Goal: Task Accomplishment & Management: Manage account settings

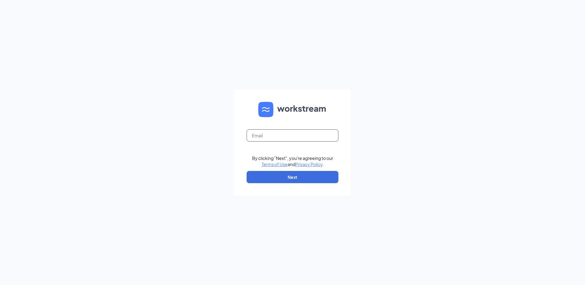
click at [289, 134] on input "text" at bounding box center [293, 135] width 92 height 12
click at [281, 135] on input "207346" at bounding box center [293, 135] width 92 height 12
type input "207346@famousforchicken.com"
click at [300, 183] on button "Next" at bounding box center [293, 177] width 92 height 12
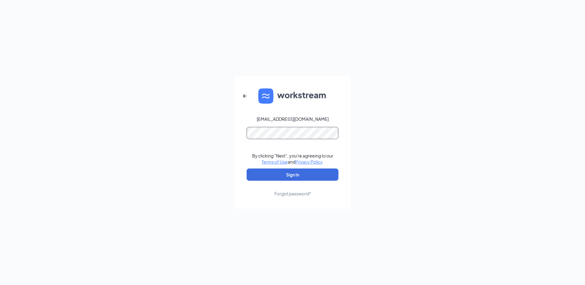
click at [247, 169] on button "Sign In" at bounding box center [293, 175] width 92 height 12
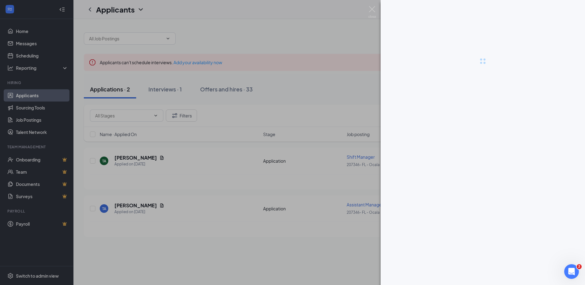
click at [126, 158] on div at bounding box center [292, 142] width 585 height 285
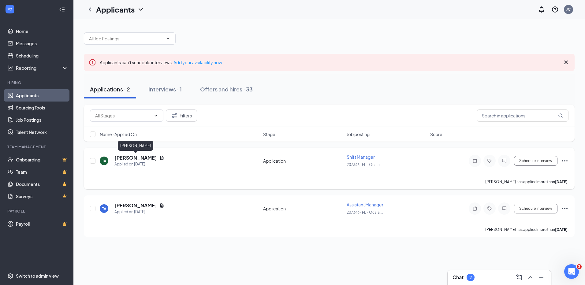
click at [126, 157] on h5 "[PERSON_NAME]" at bounding box center [135, 157] width 43 height 7
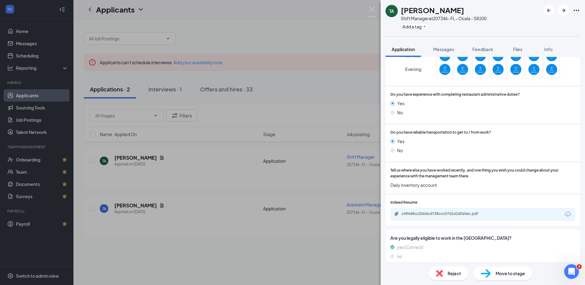
scroll to position [353, 0]
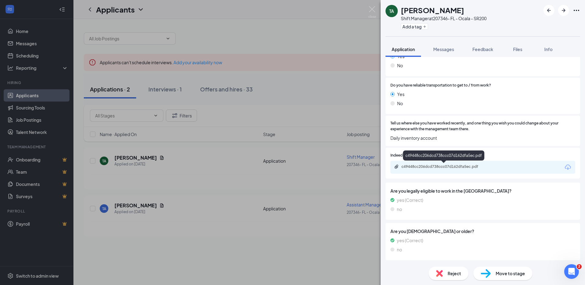
click at [444, 166] on div "c49448cc206dcd738ccc07d162dfa5ec.pdf" at bounding box center [444, 166] width 86 height 5
